Goal: Browse casually: Explore the website without a specific task or goal

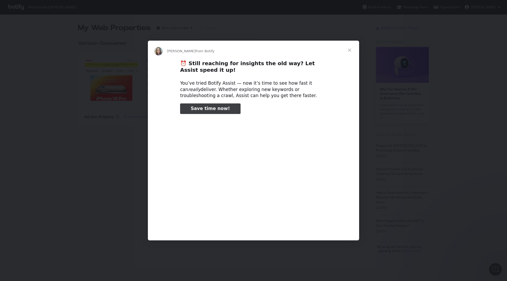
type input "3296666"
click at [351, 49] on span "Close" at bounding box center [349, 50] width 19 height 19
